Goal: Book appointment/travel/reservation

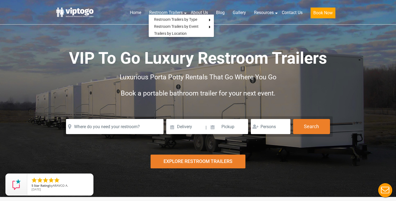
click at [198, 164] on div "Explore Restroom Trailers" at bounding box center [198, 161] width 95 height 14
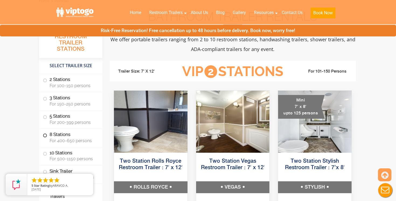
scroll to position [208, 0]
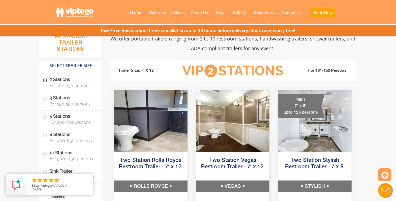
click at [47, 80] on label "2 Stations For 100-150 persons" at bounding box center [71, 82] width 56 height 17
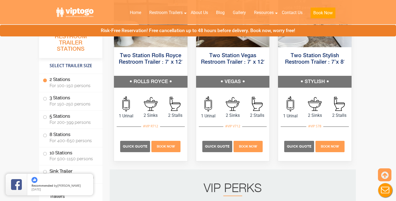
scroll to position [314, 0]
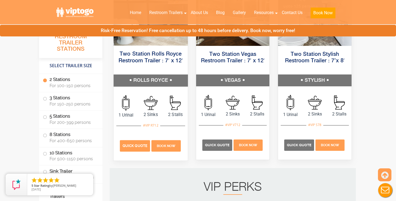
click at [131, 141] on p "Quick Quote" at bounding box center [135, 145] width 30 height 11
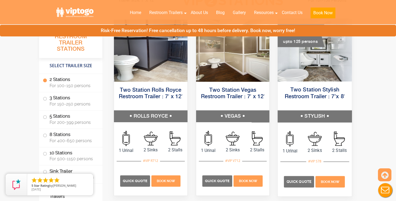
scroll to position [300, 0]
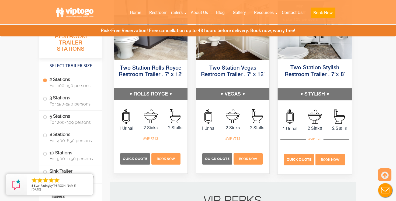
click at [302, 160] on span "Quick Quote" at bounding box center [299, 159] width 25 height 4
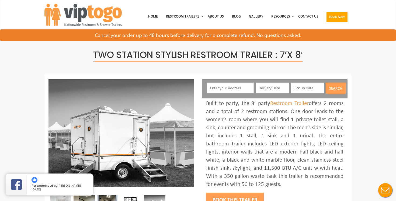
click at [235, 88] on input "text" at bounding box center [230, 87] width 47 height 11
type input "gjblumb"
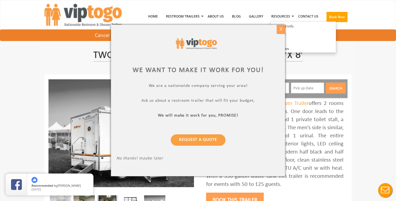
click at [281, 30] on div "X" at bounding box center [281, 29] width 8 height 9
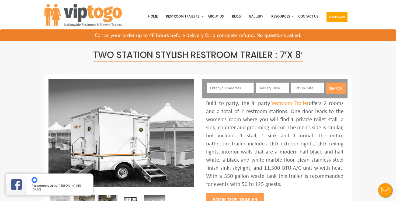
click at [223, 87] on input "text" at bounding box center [230, 87] width 47 height 11
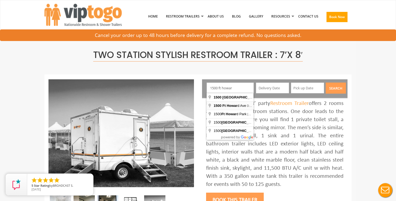
type input "1500 Ft Howard Ave, De Pere, WI, USA"
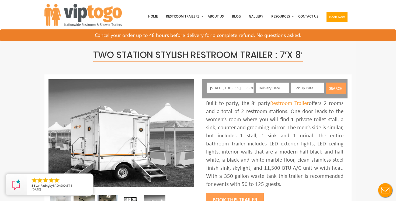
click at [277, 88] on input "text" at bounding box center [272, 87] width 33 height 11
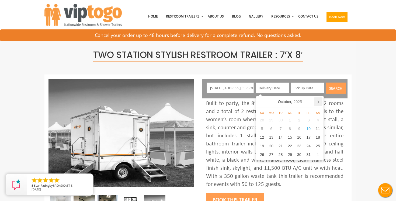
click at [318, 101] on icon at bounding box center [318, 101] width 9 height 9
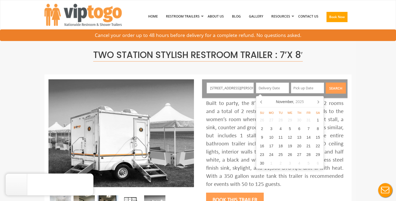
click at [318, 101] on icon at bounding box center [318, 101] width 9 height 9
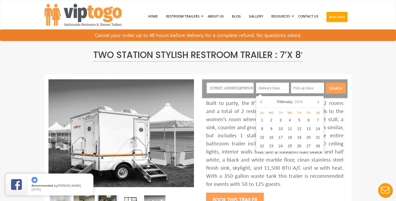
click at [318, 101] on icon at bounding box center [318, 101] width 9 height 9
click at [318, 134] on div "20" at bounding box center [318, 137] width 9 height 9
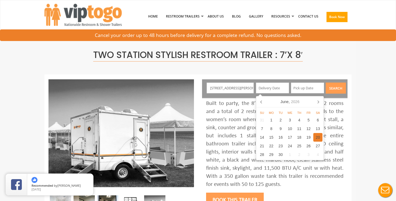
type input "06/20/2026"
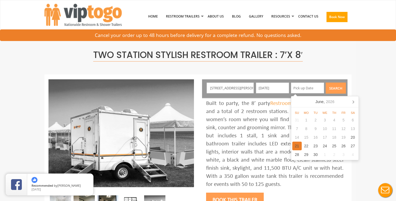
click at [298, 145] on div "21" at bounding box center [296, 146] width 9 height 9
type input "06/21/2026"
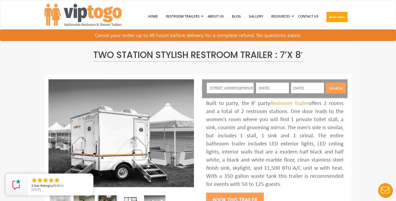
click at [338, 86] on button "Search" at bounding box center [336, 87] width 20 height 11
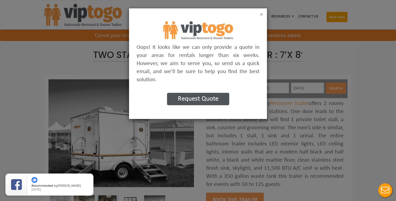
click at [262, 14] on button "×" at bounding box center [261, 14] width 3 height 5
